Goal: Task Accomplishment & Management: Manage account settings

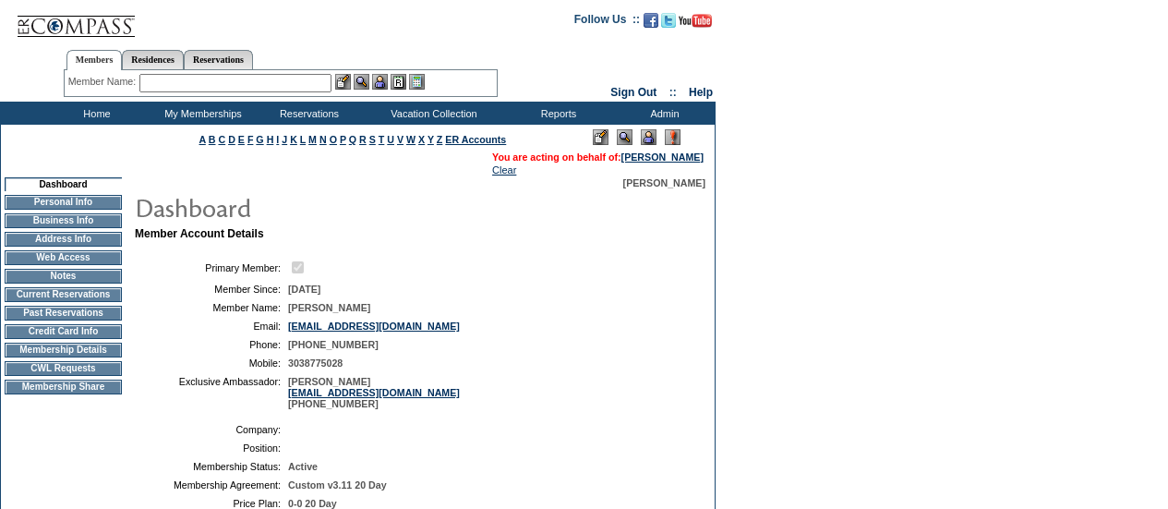
scroll to position [169, 0]
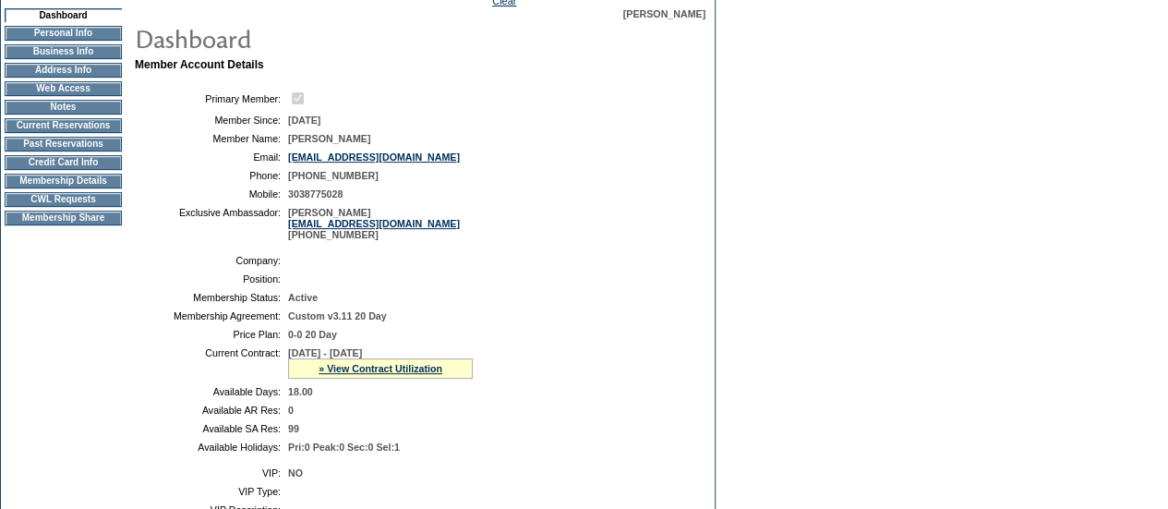
drag, startPoint x: 382, startPoint y: 143, endPoint x: 319, endPoint y: 141, distance: 62.8
click at [319, 141] on td "Kathy Huwaldt" at bounding box center [484, 138] width 393 height 11
copy span "Huwaldt"
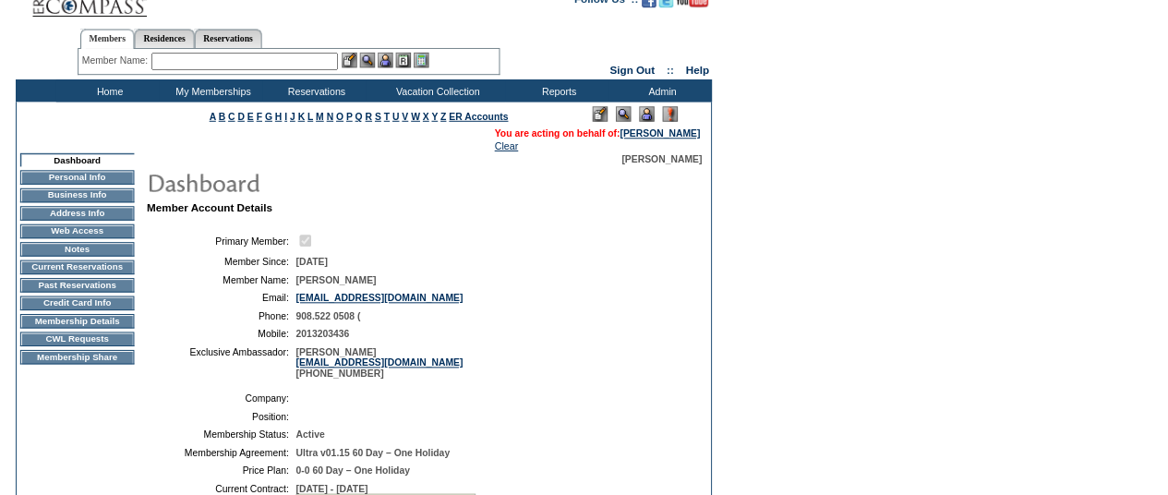
scroll to position [19, 0]
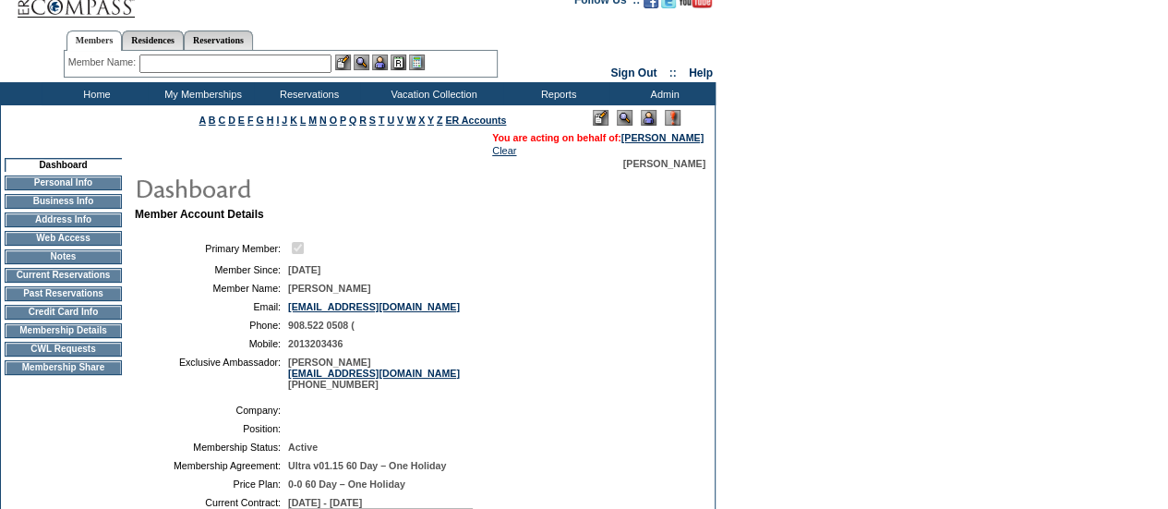
click at [234, 69] on input "text" at bounding box center [235, 63] width 192 height 18
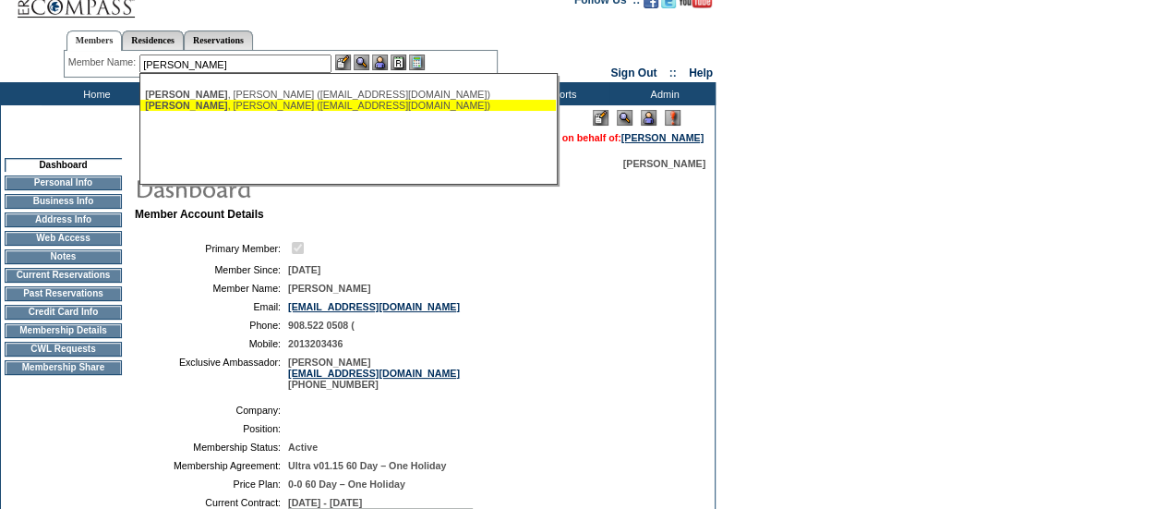
click at [249, 108] on div "[PERSON_NAME] ([EMAIL_ADDRESS][DOMAIN_NAME])" at bounding box center [348, 105] width 406 height 11
type input "[PERSON_NAME] ([EMAIL_ADDRESS][DOMAIN_NAME])"
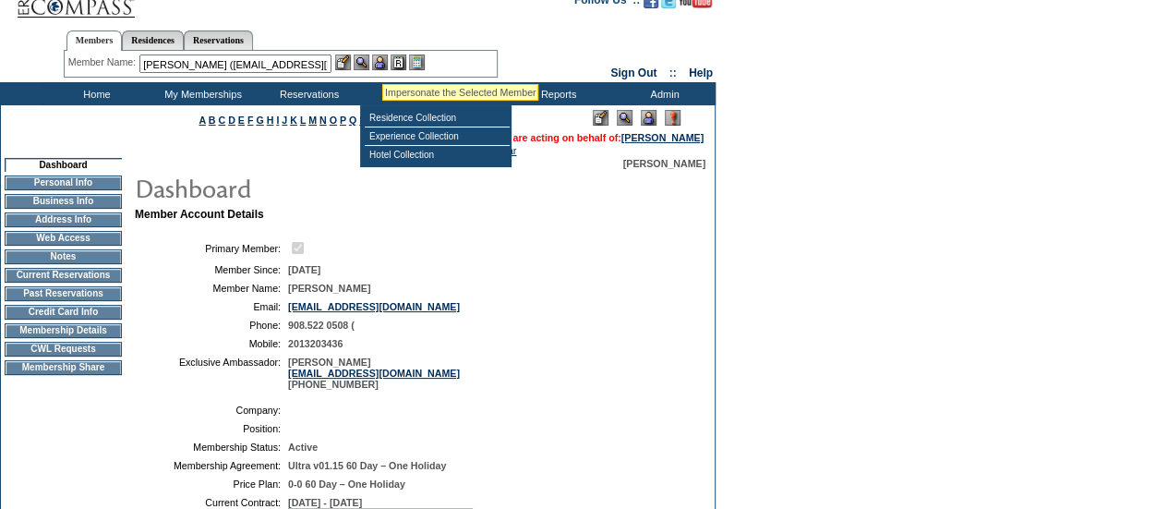
click at [382, 59] on img at bounding box center [380, 62] width 16 height 16
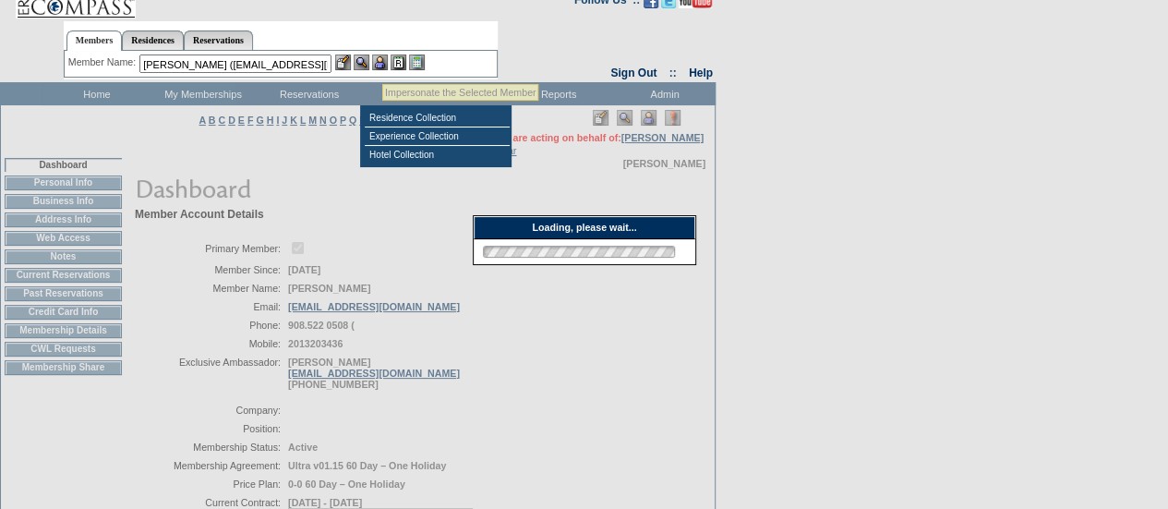
click at [366, 60] on img at bounding box center [362, 62] width 16 height 16
